Goal: Information Seeking & Learning: Check status

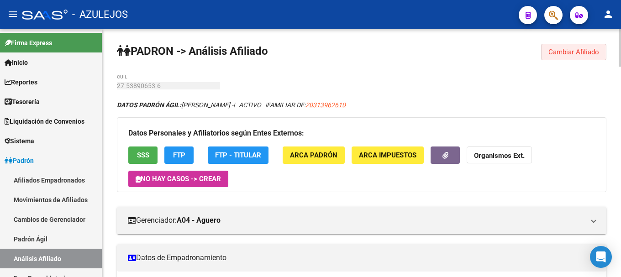
scroll to position [175, 0]
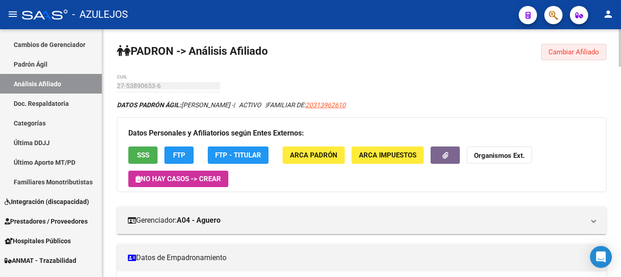
click at [563, 53] on span "Cambiar Afiliado" at bounding box center [573, 52] width 51 height 8
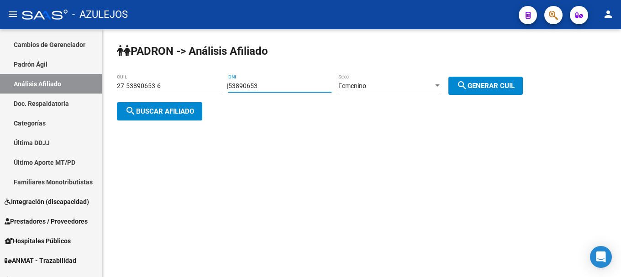
drag, startPoint x: 278, startPoint y: 83, endPoint x: 212, endPoint y: 89, distance: 65.6
click at [212, 89] on app-analisis-afiliado "PADRON -> Análisis Afiliado 27-53890653-6 CUIL | 53890653 DNI Femenino Sexo sea…" at bounding box center [323, 98] width 413 height 33
type input "95823882"
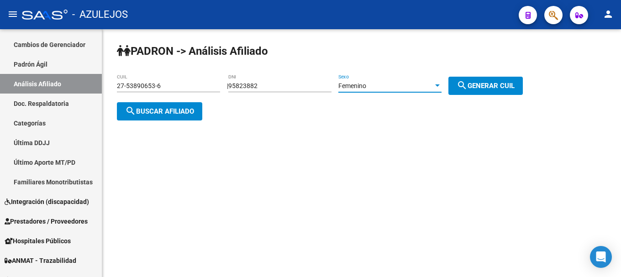
click at [441, 84] on div at bounding box center [437, 85] width 8 height 7
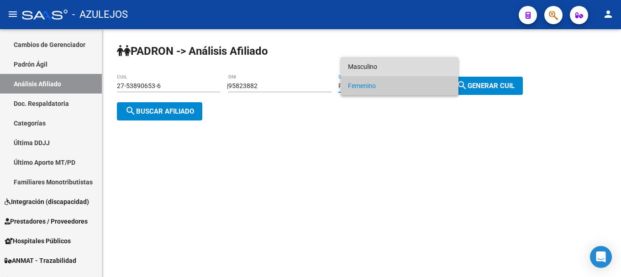
drag, startPoint x: 415, startPoint y: 60, endPoint x: 420, endPoint y: 61, distance: 5.2
click at [415, 59] on span "Masculino" at bounding box center [399, 66] width 103 height 19
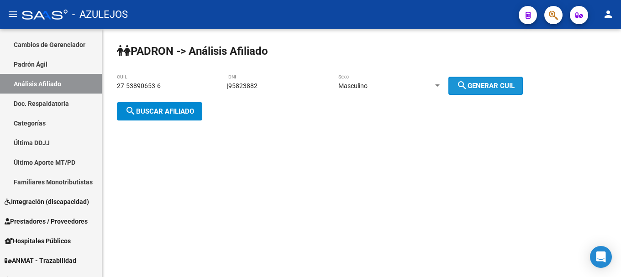
click at [515, 85] on span "search Generar CUIL" at bounding box center [486, 86] width 58 height 8
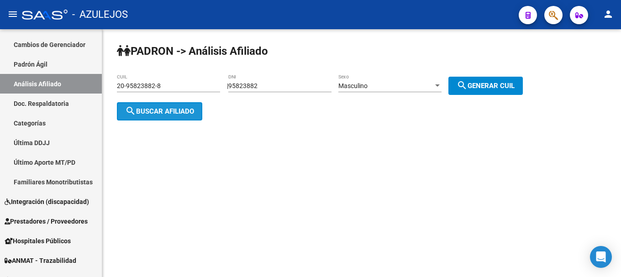
click at [158, 116] on button "search Buscar afiliado" at bounding box center [159, 111] width 85 height 18
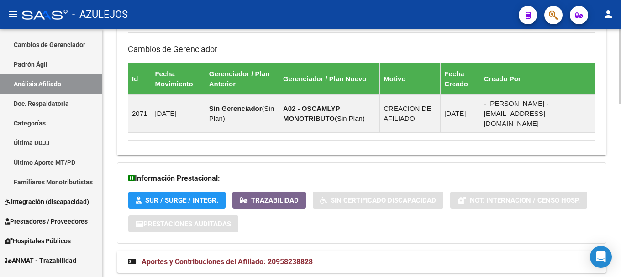
scroll to position [571, 0]
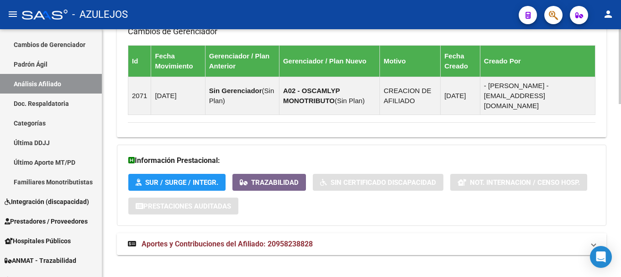
click at [246, 239] on strong "Aportes y Contribuciones del Afiliado: 20958238828" at bounding box center [220, 244] width 185 height 10
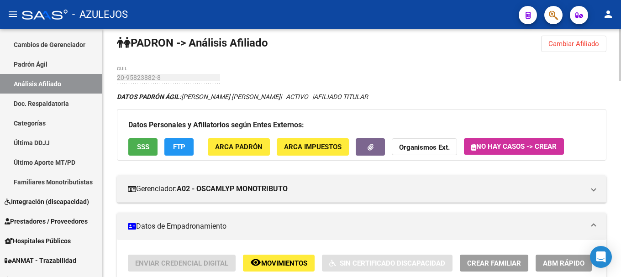
scroll to position [0, 0]
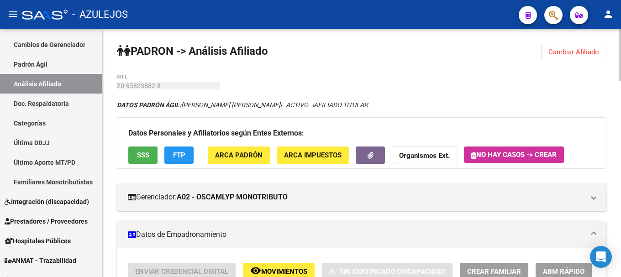
click at [585, 53] on span "Cambiar Afiliado" at bounding box center [573, 52] width 51 height 8
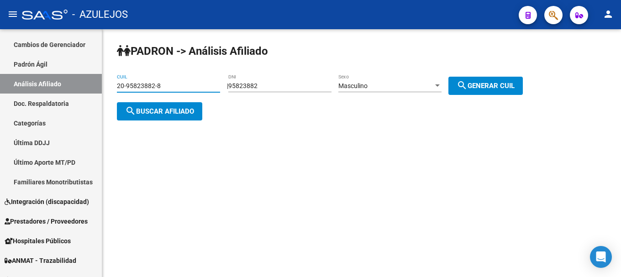
drag, startPoint x: 160, startPoint y: 84, endPoint x: 106, endPoint y: 89, distance: 54.1
click at [106, 89] on div "PADRON -> Análisis Afiliado 20-95823882-8 CUIL | 95823882 DNI Masculino Sexo se…" at bounding box center [361, 89] width 519 height 121
paste input "16849367-4"
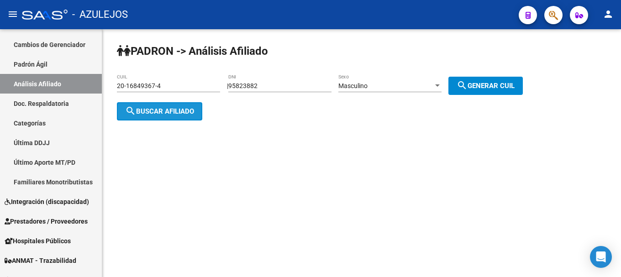
click at [165, 105] on button "search Buscar afiliado" at bounding box center [159, 111] width 85 height 18
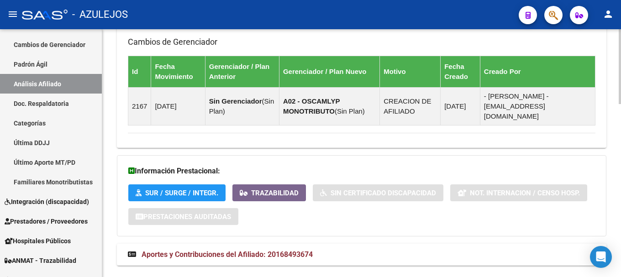
scroll to position [571, 0]
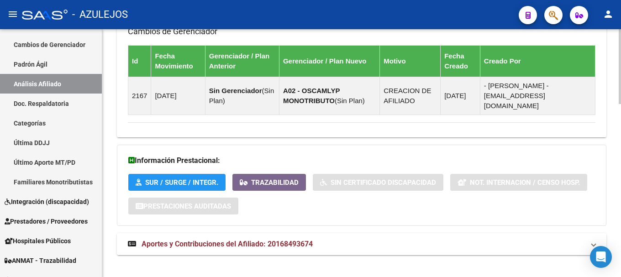
click at [214, 240] on span "Aportes y Contribuciones del Afiliado: 20168493674" at bounding box center [227, 244] width 171 height 9
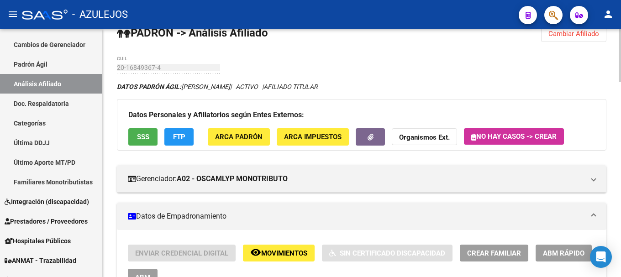
scroll to position [0, 0]
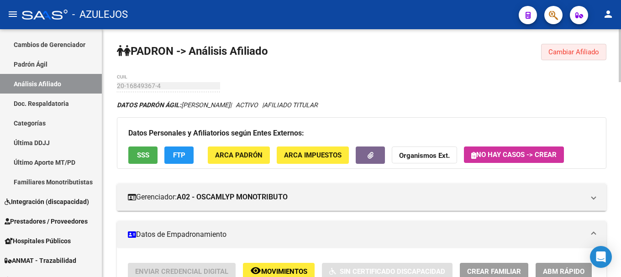
click at [557, 48] on span "Cambiar Afiliado" at bounding box center [573, 52] width 51 height 8
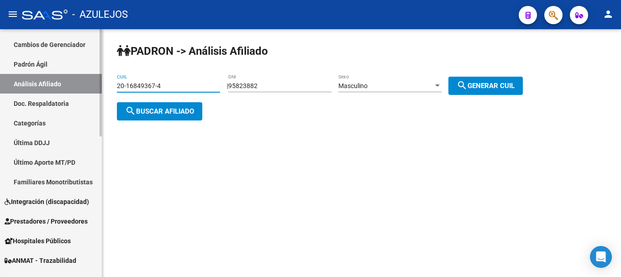
drag, startPoint x: 160, startPoint y: 83, endPoint x: 84, endPoint y: 79, distance: 75.4
click at [84, 79] on mat-sidenav-container "Firma Express Inicio Calendario SSS Instructivos Contacto OS Reportes Tablero d…" at bounding box center [310, 153] width 621 height 248
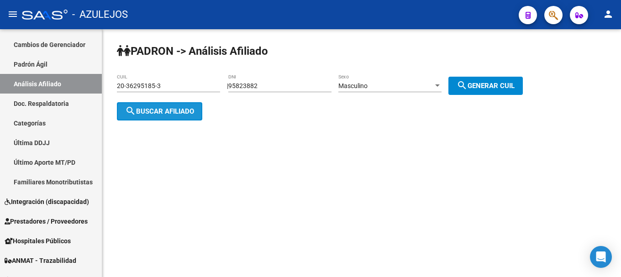
click at [185, 106] on button "search Buscar afiliado" at bounding box center [159, 111] width 85 height 18
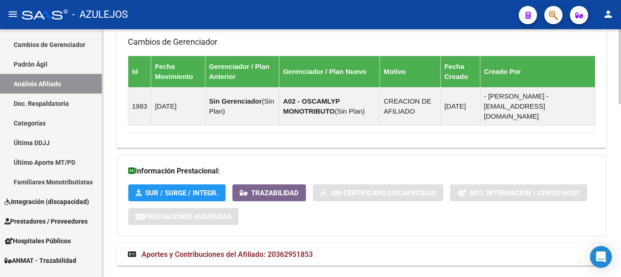
scroll to position [571, 0]
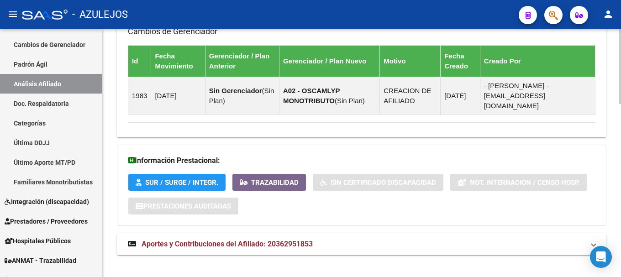
click at [188, 240] on span "Aportes y Contribuciones del Afiliado: 20362951853" at bounding box center [227, 244] width 171 height 9
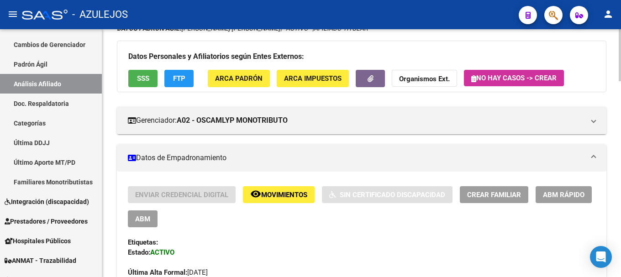
scroll to position [0, 0]
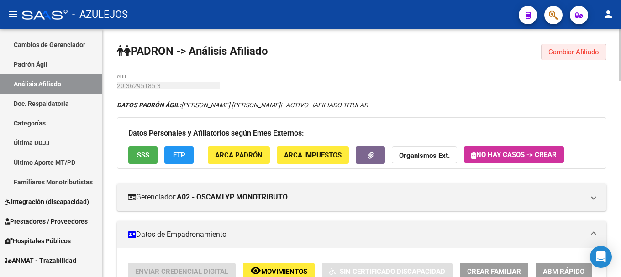
click at [544, 47] on button "Cambiar Afiliado" at bounding box center [573, 52] width 65 height 16
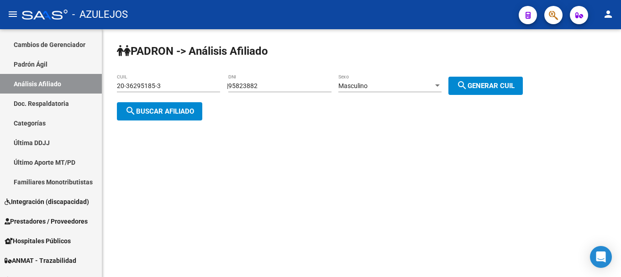
drag, startPoint x: 176, startPoint y: 81, endPoint x: 156, endPoint y: 85, distance: 20.1
click at [156, 85] on div "20-36295185-3 CUIL" at bounding box center [168, 83] width 103 height 18
drag, startPoint x: 168, startPoint y: 84, endPoint x: 88, endPoint y: 94, distance: 80.6
click at [88, 94] on mat-sidenav-container "Firma Express Inicio Calendario SSS Instructivos Contacto OS Reportes Tablero d…" at bounding box center [310, 153] width 621 height 248
click at [196, 110] on button "search Buscar afiliado" at bounding box center [159, 111] width 85 height 18
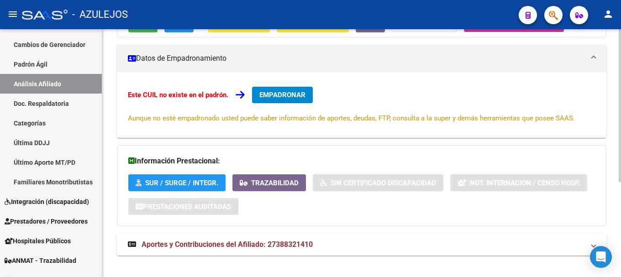
scroll to position [154, 0]
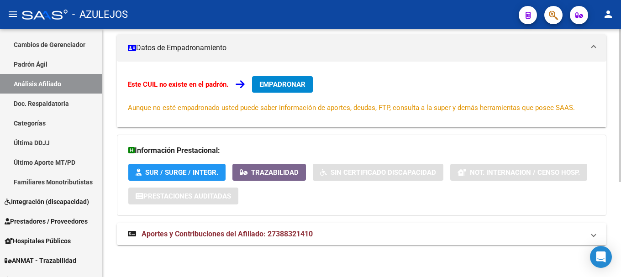
click at [226, 233] on span "Aportes y Contribuciones del Afiliado: 27388321410" at bounding box center [227, 234] width 171 height 9
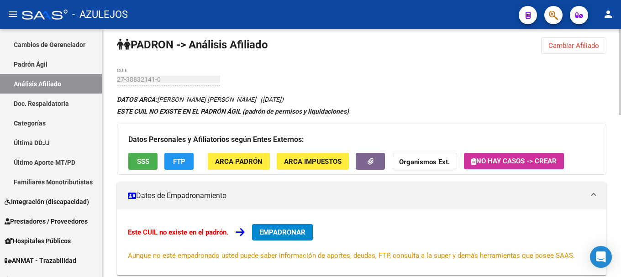
scroll to position [0, 0]
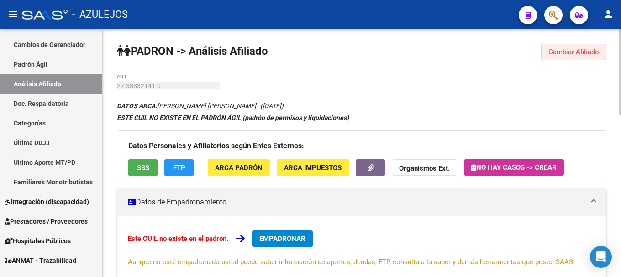
click at [583, 54] on span "Cambiar Afiliado" at bounding box center [573, 52] width 51 height 8
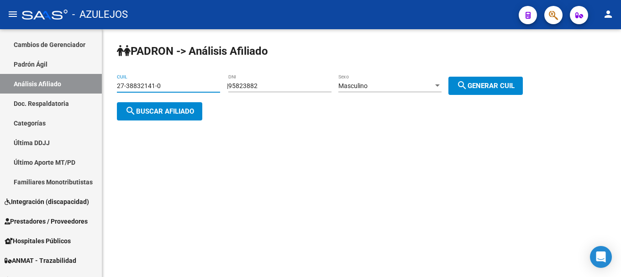
drag, startPoint x: 168, startPoint y: 87, endPoint x: 111, endPoint y: 94, distance: 57.5
click at [111, 94] on div "PADRON -> Análisis Afiliado 27-38832141-0 CUIL | 95823882 DNI Masculino Sexo se…" at bounding box center [361, 89] width 519 height 121
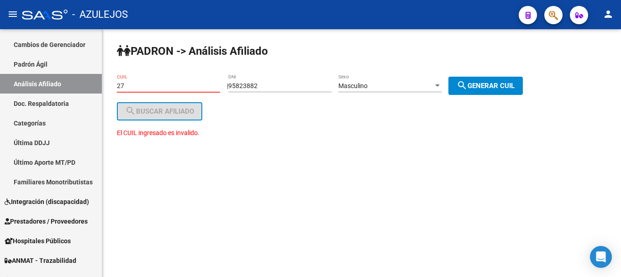
type input "2"
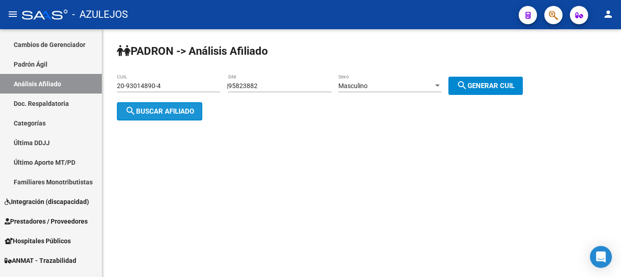
click at [168, 112] on span "search Buscar afiliado" at bounding box center [159, 111] width 69 height 8
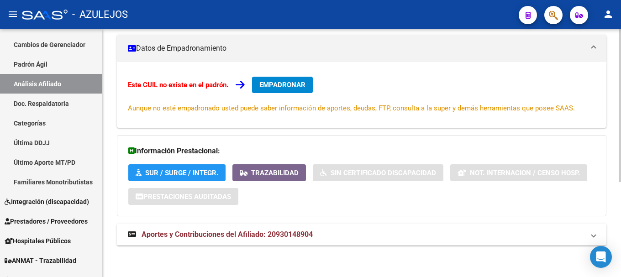
scroll to position [154, 0]
click at [201, 233] on span "Aportes y Contribuciones del Afiliado: 20930148904" at bounding box center [227, 234] width 171 height 9
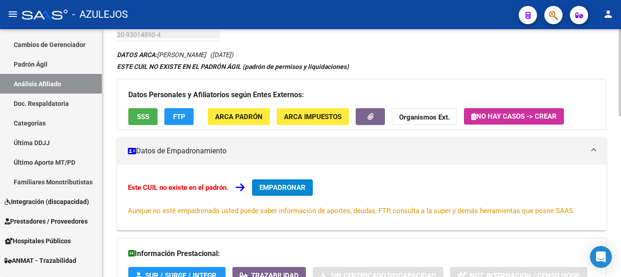
scroll to position [0, 0]
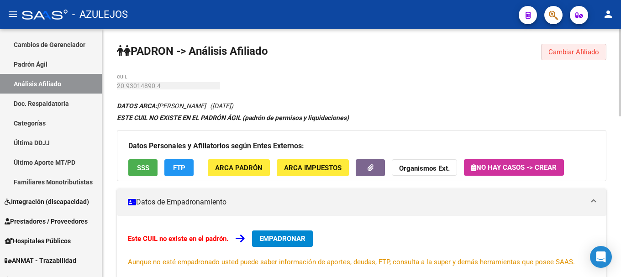
click at [543, 52] on button "Cambiar Afiliado" at bounding box center [573, 52] width 65 height 16
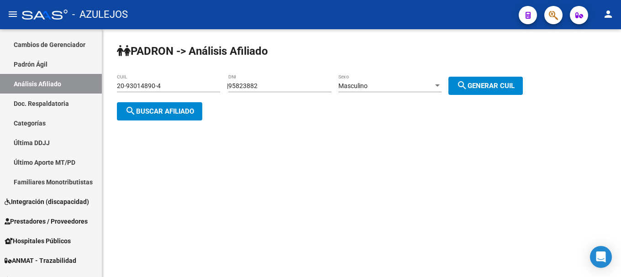
click at [157, 80] on div "20-93014890-4 CUIL" at bounding box center [168, 83] width 103 height 18
drag, startPoint x: 162, startPoint y: 86, endPoint x: 115, endPoint y: 84, distance: 46.6
click at [115, 84] on div "PADRON -> Análisis Afiliado 20-93014890-4 CUIL | 95823882 DNI Masculino Sexo se…" at bounding box center [361, 89] width 519 height 121
click at [180, 115] on span "search Buscar afiliado" at bounding box center [159, 111] width 69 height 8
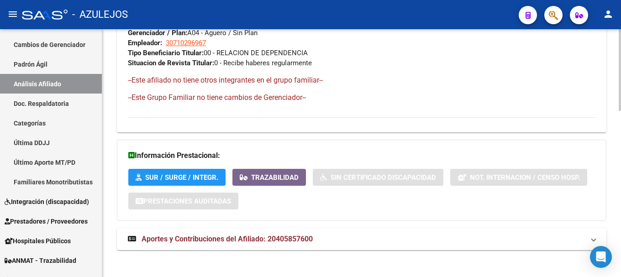
scroll to position [505, 0]
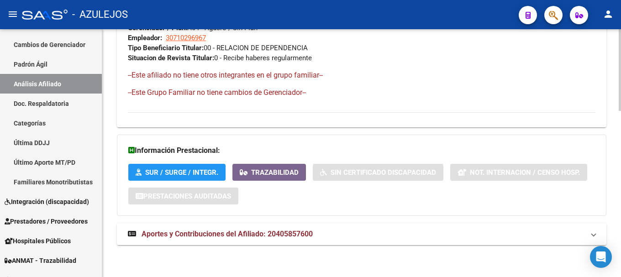
click at [274, 237] on span "Aportes y Contribuciones del Afiliado: 20405857600" at bounding box center [227, 234] width 171 height 9
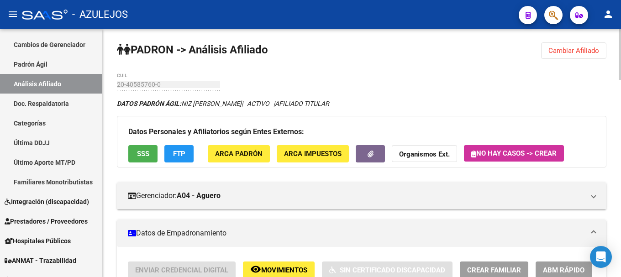
scroll to position [0, 0]
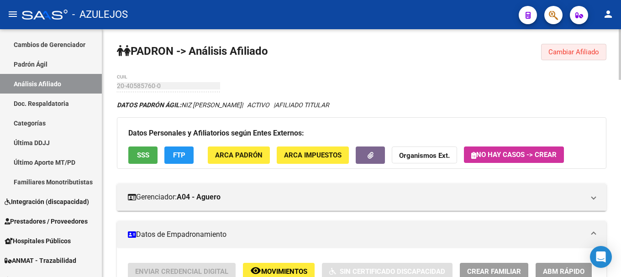
click at [578, 53] on span "Cambiar Afiliado" at bounding box center [573, 52] width 51 height 8
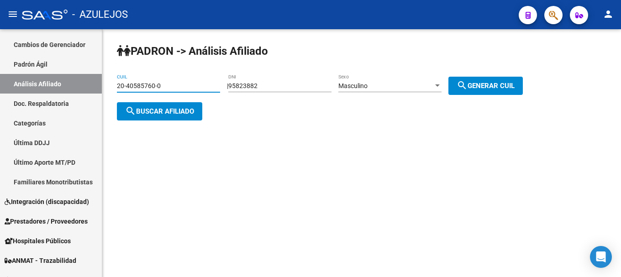
drag, startPoint x: 187, startPoint y: 87, endPoint x: 102, endPoint y: 90, distance: 84.5
click at [102, 90] on div "PADRON -> Análisis Afiliado 20-40585760-0 CUIL | 95823882 DNI Masculino Sexo se…" at bounding box center [361, 89] width 519 height 121
click at [190, 112] on span "search Buscar afiliado" at bounding box center [159, 111] width 69 height 8
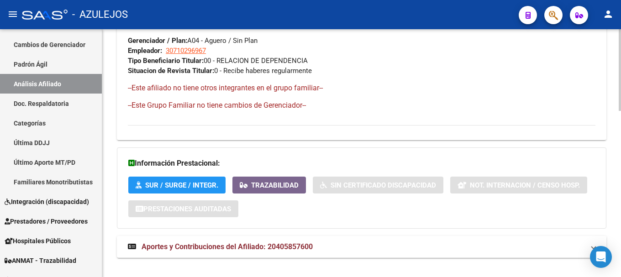
scroll to position [505, 0]
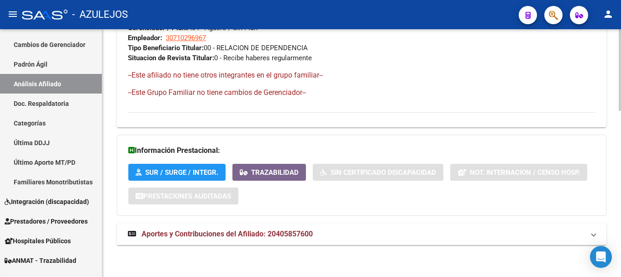
click at [210, 233] on span "Aportes y Contribuciones del Afiliado: 20405857600" at bounding box center [227, 234] width 171 height 9
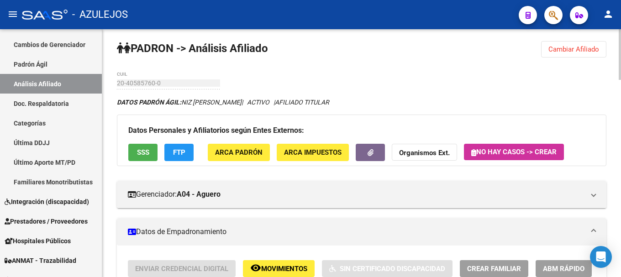
scroll to position [0, 0]
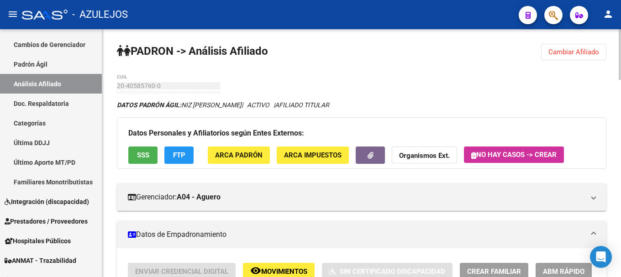
click at [550, 56] on button "Cambiar Afiliado" at bounding box center [573, 52] width 65 height 16
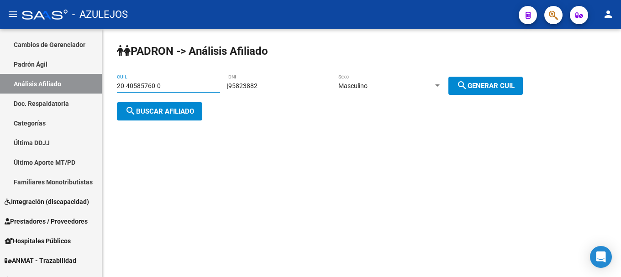
drag, startPoint x: 168, startPoint y: 84, endPoint x: 116, endPoint y: 84, distance: 52.0
click at [116, 84] on div "PADRON -> Análisis Afiliado 20-40585760-0 CUIL | 95823882 DNI Masculino Sexo se…" at bounding box center [361, 89] width 519 height 121
click at [149, 107] on span "search Buscar afiliado" at bounding box center [159, 111] width 69 height 8
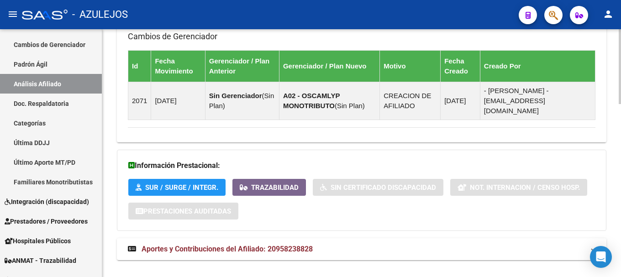
scroll to position [571, 0]
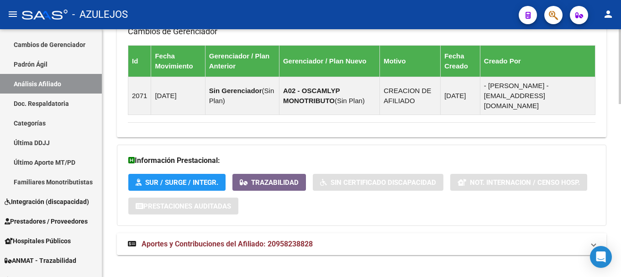
click at [252, 240] on span "Aportes y Contribuciones del Afiliado: 20958238828" at bounding box center [227, 244] width 171 height 9
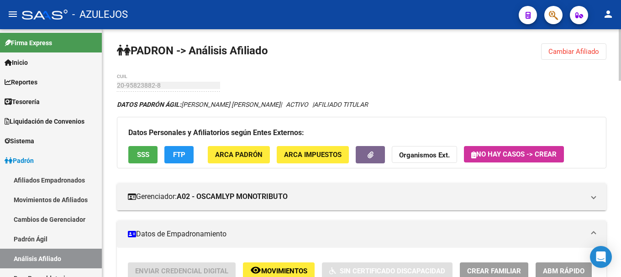
scroll to position [0, 0]
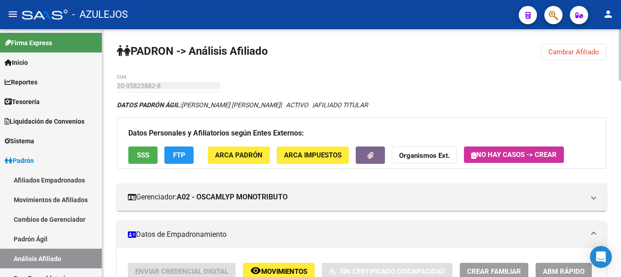
click at [577, 52] on span "Cambiar Afiliado" at bounding box center [573, 52] width 51 height 8
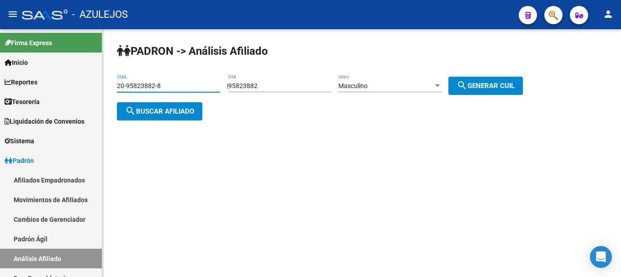
click at [159, 82] on input "20-95823882-8" at bounding box center [168, 86] width 103 height 8
drag, startPoint x: 160, startPoint y: 83, endPoint x: 99, endPoint y: 91, distance: 61.7
click at [99, 91] on mat-sidenav-container "Firma Express Inicio Calendario SSS Instructivos Contacto OS Reportes Tablero d…" at bounding box center [310, 153] width 621 height 248
type input "20-40585760-0"
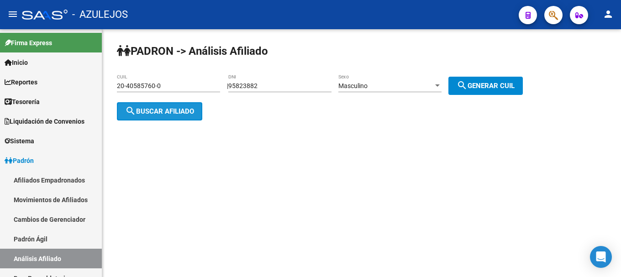
click at [184, 110] on span "search Buscar afiliado" at bounding box center [159, 111] width 69 height 8
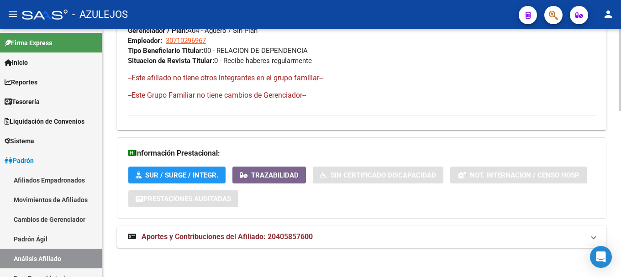
scroll to position [505, 0]
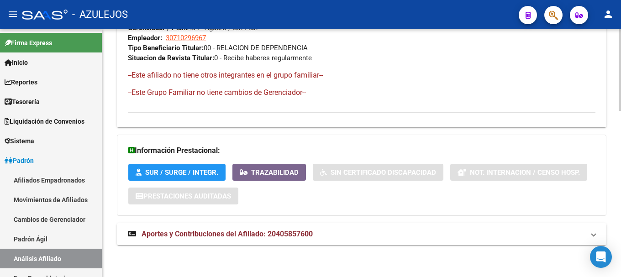
click at [226, 234] on span "Aportes y Contribuciones del Afiliado: 20405857600" at bounding box center [227, 234] width 171 height 9
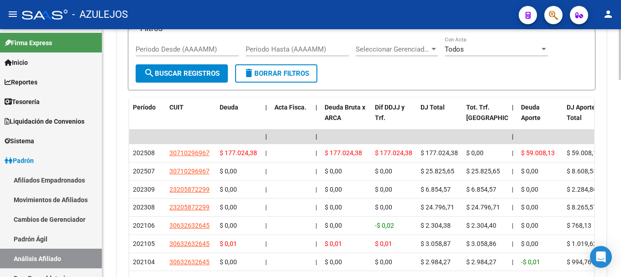
scroll to position [825, 0]
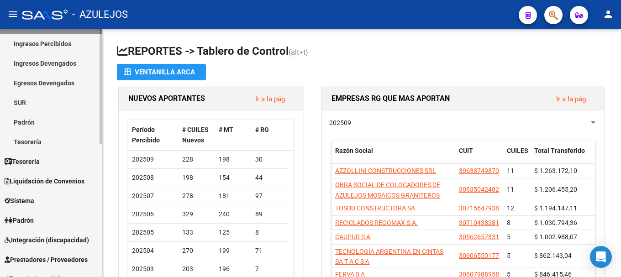
scroll to position [91, 0]
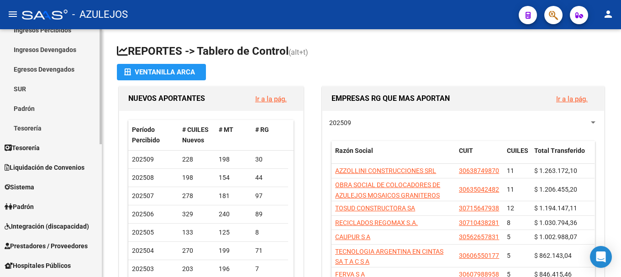
click at [48, 210] on link "Padrón" at bounding box center [51, 207] width 102 height 20
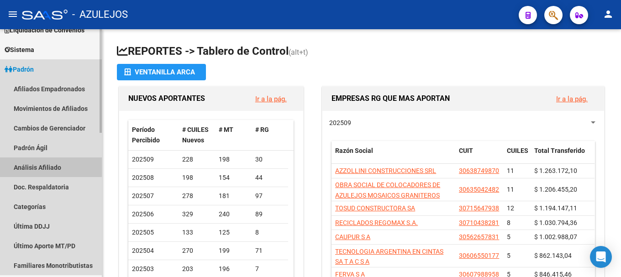
click at [49, 167] on link "Análisis Afiliado" at bounding box center [51, 168] width 102 height 20
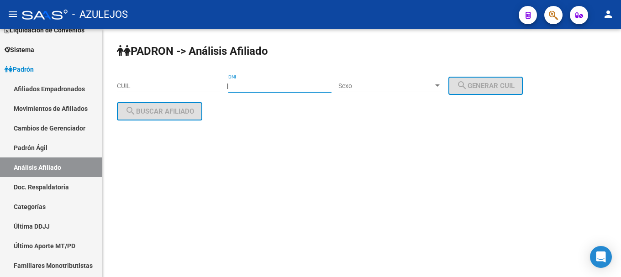
click at [260, 82] on input "DNI" at bounding box center [279, 86] width 103 height 8
type input "30307698"
click at [440, 84] on div at bounding box center [437, 85] width 5 height 2
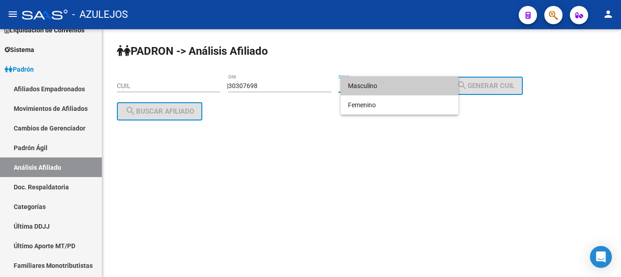
click at [441, 83] on span "Masculino" at bounding box center [399, 85] width 103 height 19
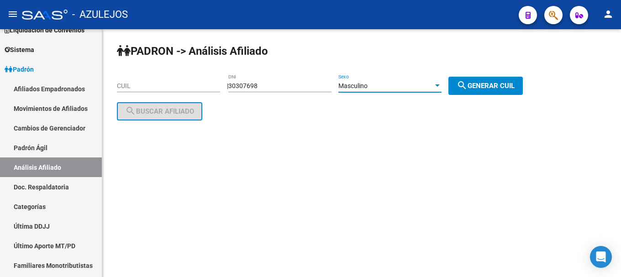
click at [485, 83] on span "search Generar CUIL" at bounding box center [486, 86] width 58 height 8
type input "20-30307698-1"
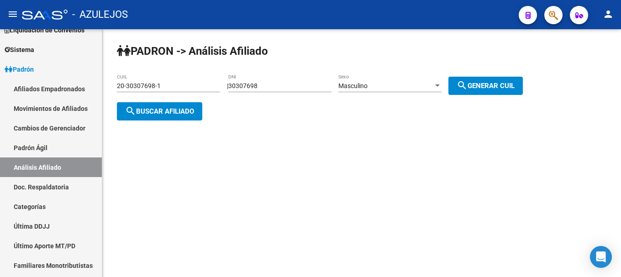
click at [130, 108] on mat-icon "search" at bounding box center [130, 110] width 11 height 11
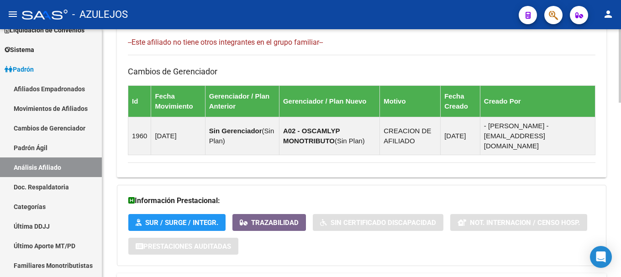
scroll to position [591, 0]
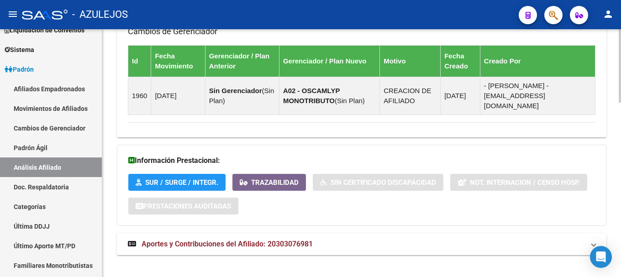
click at [205, 240] on span "Aportes y Contribuciones del Afiliado: 20303076981" at bounding box center [227, 244] width 171 height 9
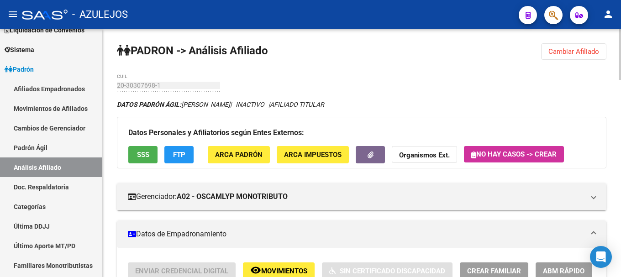
scroll to position [0, 0]
